Goal: Task Accomplishment & Management: Manage account settings

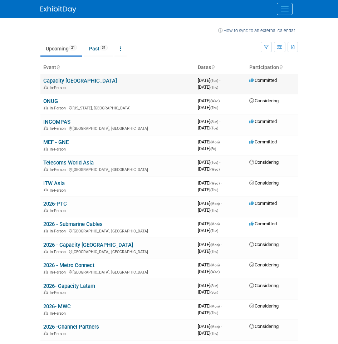
click at [60, 81] on link "Capacity [GEOGRAPHIC_DATA]" at bounding box center [80, 81] width 74 height 6
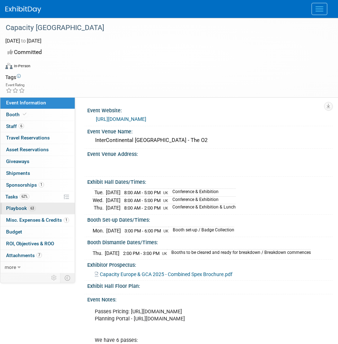
click at [28, 206] on span "Playbook 63" at bounding box center [21, 208] width 30 height 6
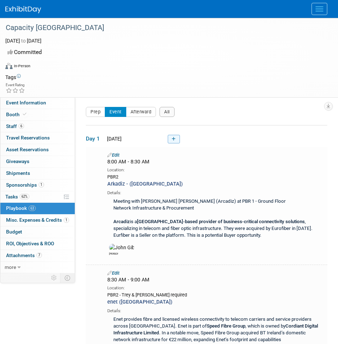
click at [175, 138] on icon at bounding box center [173, 139] width 4 height 4
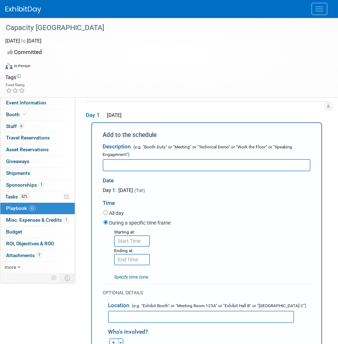
click at [223, 106] on td "Day 1 Tue. Oct 21, 2025 Add to the schedule Description (e.g. "Booth Duty" or "…" at bounding box center [206, 290] width 241 height 379
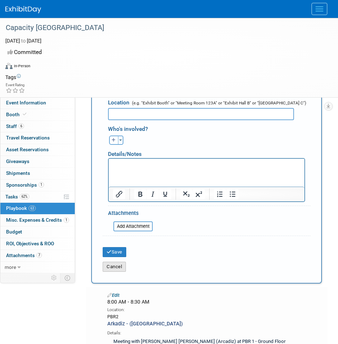
click at [112, 264] on button "Cancel" at bounding box center [114, 267] width 23 height 10
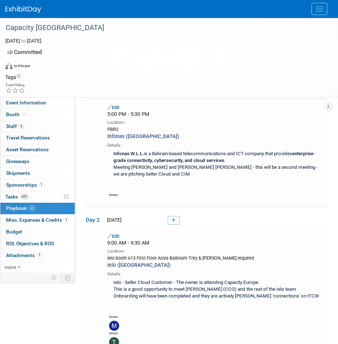
scroll to position [3477, 0]
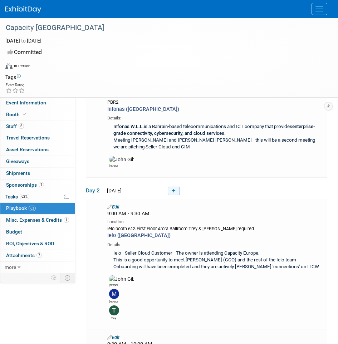
click at [168, 186] on link at bounding box center [174, 190] width 12 height 9
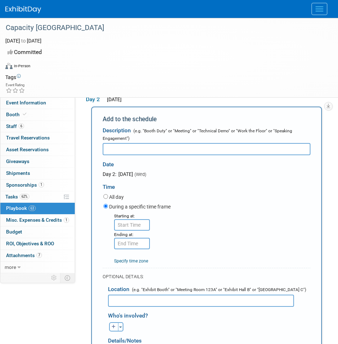
scroll to position [0, 0]
type input "P"
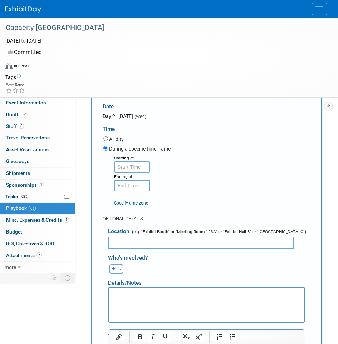
scroll to position [3595, 0]
click at [118, 273] on button "Toggle Dropdown" at bounding box center [120, 268] width 5 height 9
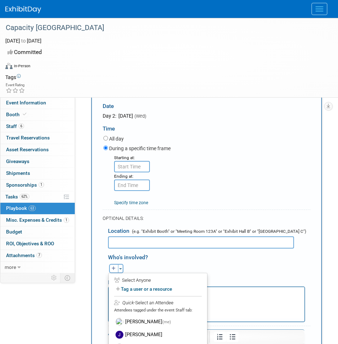
click at [115, 270] on icon "button" at bounding box center [113, 268] width 4 height 4
select select
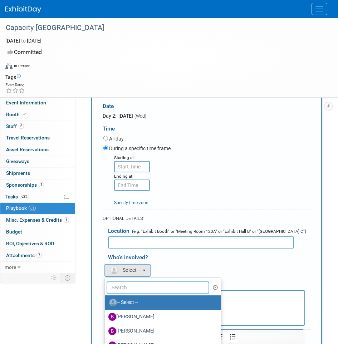
click at [125, 293] on input "text" at bounding box center [157, 287] width 103 height 12
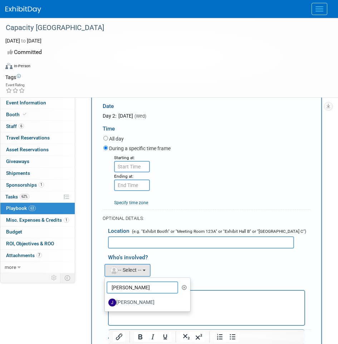
type input "JAMES GR"
click at [123, 308] on label "James Grant" at bounding box center [145, 302] width 75 height 11
click at [106, 304] on input "James Grant" at bounding box center [103, 301] width 5 height 5
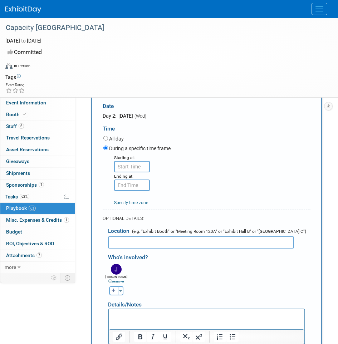
click at [135, 248] on input "text" at bounding box center [201, 242] width 186 height 12
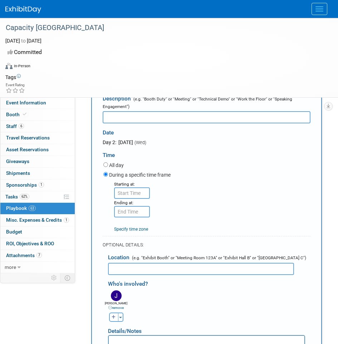
scroll to position [3568, 0]
click at [149, 124] on input "text" at bounding box center [207, 117] width 208 height 12
type input "P"
type input "Connectbase - PLDT (Phillipines)"
click at [124, 199] on input "8:00 AM" at bounding box center [132, 193] width 36 height 11
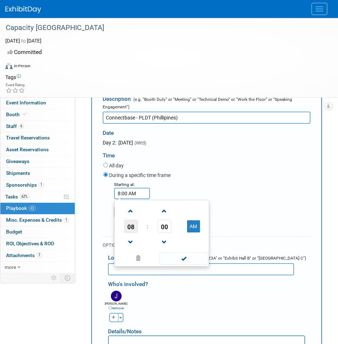
click at [134, 233] on span "08" at bounding box center [131, 226] width 14 height 13
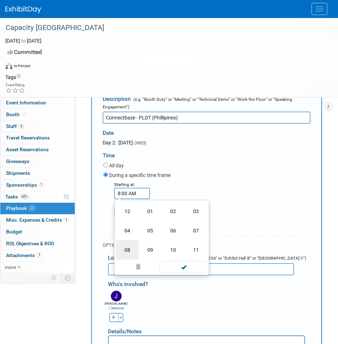
click at [136, 259] on td "08" at bounding box center [127, 249] width 23 height 19
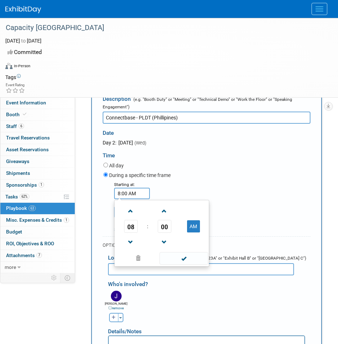
click at [144, 251] on td at bounding box center [131, 242] width 30 height 18
click at [135, 233] on span "08" at bounding box center [131, 226] width 14 height 13
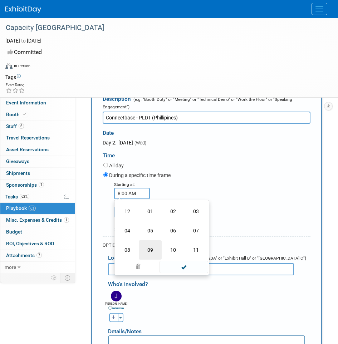
click at [153, 259] on td "09" at bounding box center [150, 249] width 23 height 19
type input "9:00 AM"
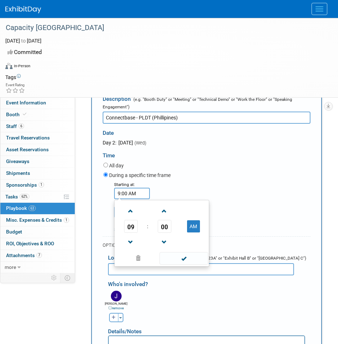
click at [169, 179] on label "During a specific time frame" at bounding box center [139, 174] width 61 height 7
click at [108, 177] on input "During a specific time frame" at bounding box center [105, 174] width 5 height 5
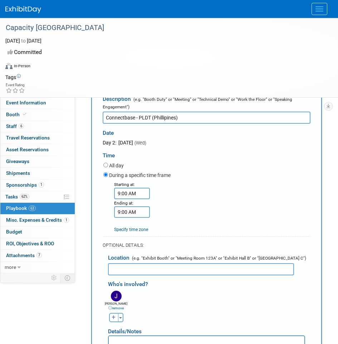
click at [133, 218] on input "9:00 AM" at bounding box center [132, 211] width 36 height 11
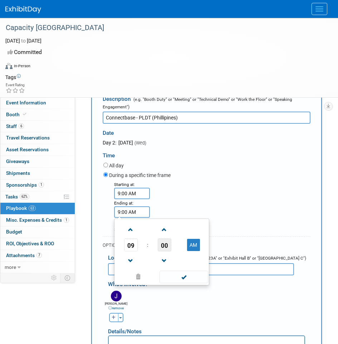
click at [161, 251] on span "00" at bounding box center [165, 244] width 14 height 13
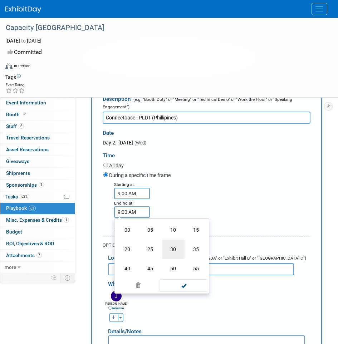
click at [172, 259] on td "30" at bounding box center [172, 248] width 23 height 19
type input "9:30 AM"
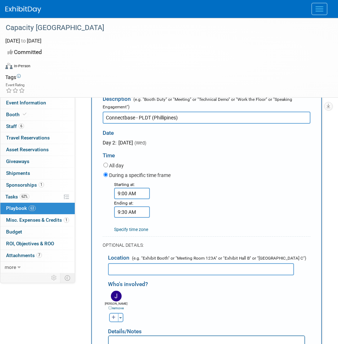
click at [198, 203] on div "Starting at: 9:00 AM Ending at: 9:30 AM Specify time zone Time zone:" at bounding box center [207, 206] width 218 height 52
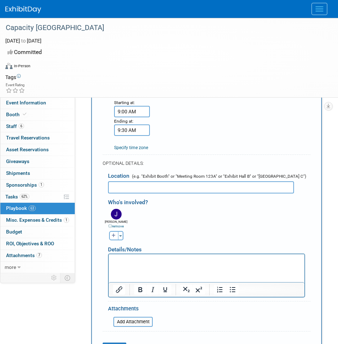
scroll to position [3657, 0]
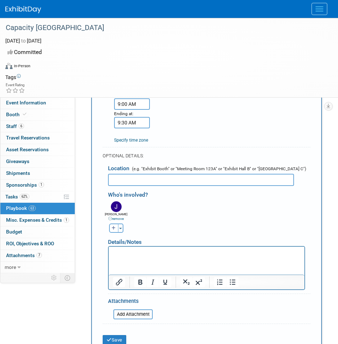
click at [183, 186] on input "text" at bounding box center [201, 180] width 186 height 12
type input "p"
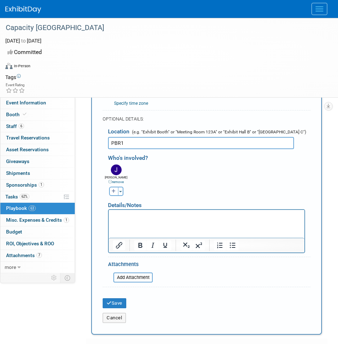
scroll to position [3698, 0]
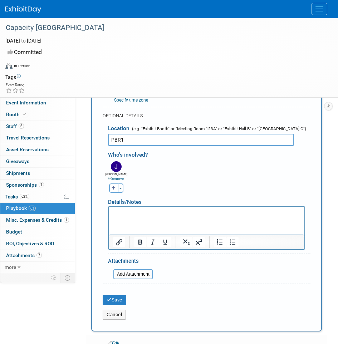
type input "PBR1"
click at [139, 216] on html at bounding box center [206, 211] width 195 height 10
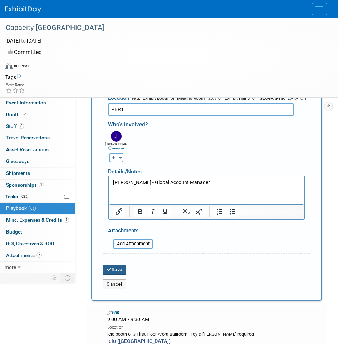
click at [115, 274] on button "Save" at bounding box center [115, 269] width 24 height 10
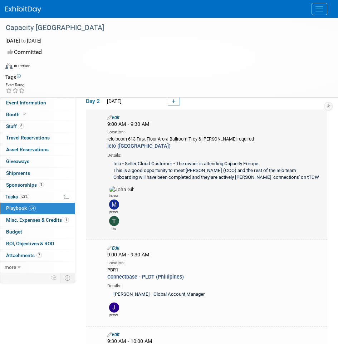
scroll to position [3559, 0]
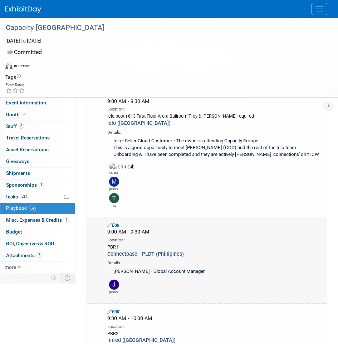
click at [118, 228] on link "Edit" at bounding box center [113, 224] width 12 height 5
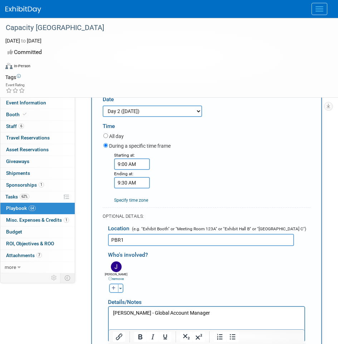
scroll to position [3731, 0]
click at [110, 292] on button "button" at bounding box center [113, 287] width 9 height 9
select select
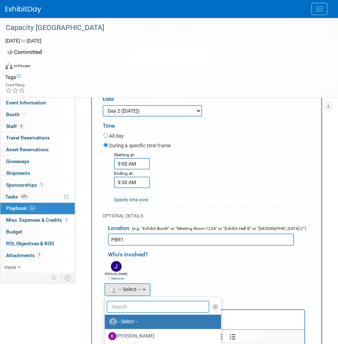
click at [128, 313] on input "text" at bounding box center [157, 306] width 103 height 12
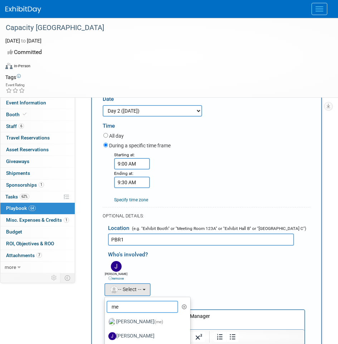
scroll to position [3757, 0]
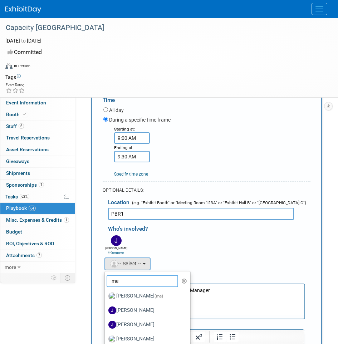
type input "me"
click at [144, 302] on label "Jack Davey (me)" at bounding box center [145, 295] width 75 height 11
click at [106, 297] on input "Jack Davey (me)" at bounding box center [103, 295] width 5 height 5
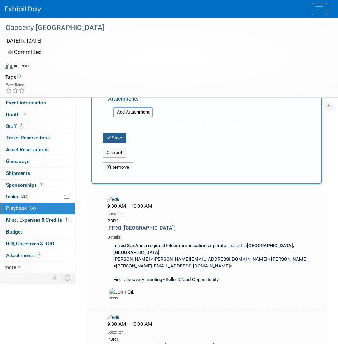
click at [119, 143] on button "Save" at bounding box center [115, 138] width 24 height 10
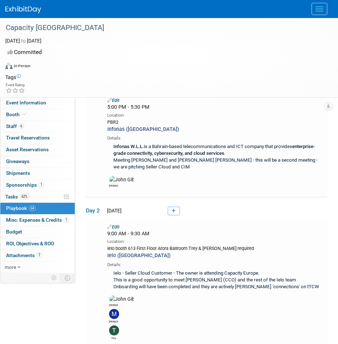
scroll to position [3422, 0]
